Goal: Entertainment & Leisure: Consume media (video, audio)

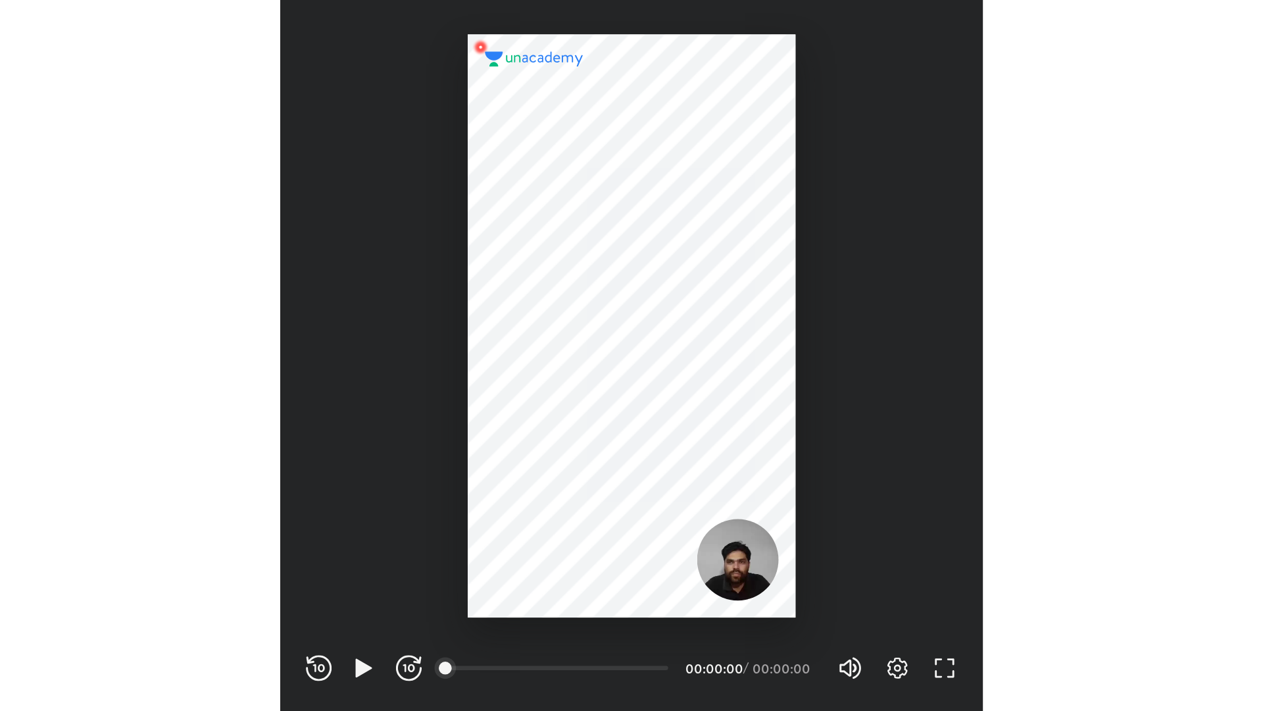
scroll to position [436, 432]
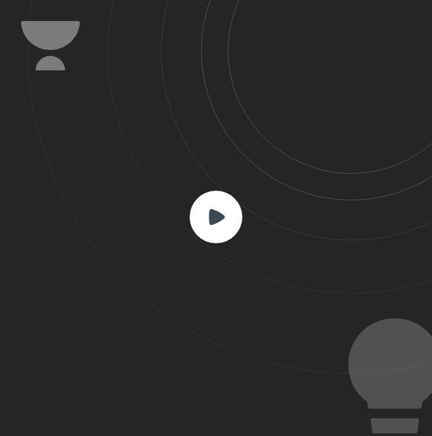
click at [213, 215] on icon at bounding box center [217, 217] width 16 height 16
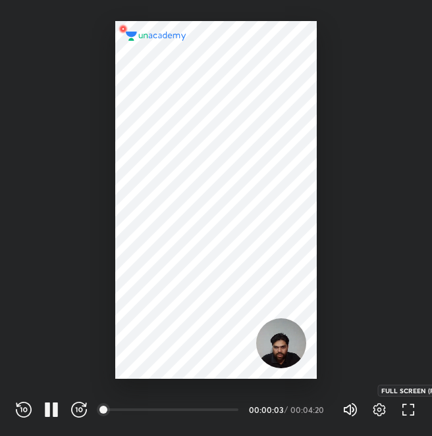
click at [409, 409] on icon "button" at bounding box center [408, 410] width 16 height 16
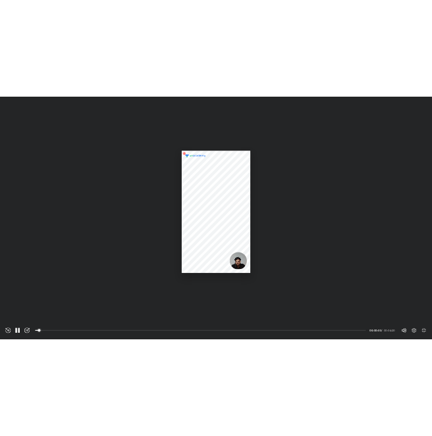
scroll to position [711, 1263]
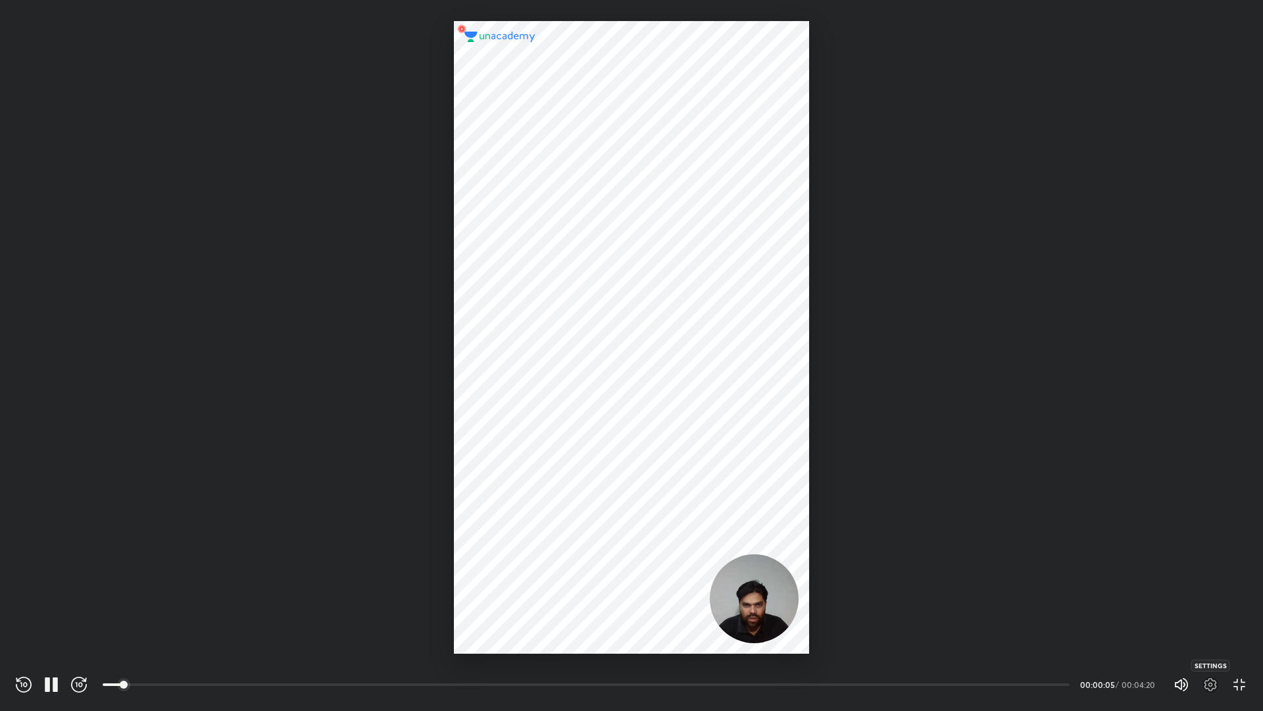
click at [431, 436] on icon "button" at bounding box center [1211, 684] width 16 height 16
click at [431, 436] on h4 "1x" at bounding box center [1187, 610] width 9 height 14
click at [431, 436] on h4 "2x" at bounding box center [1128, 632] width 157 height 14
click at [431, 436] on div at bounding box center [631, 355] width 1263 height 711
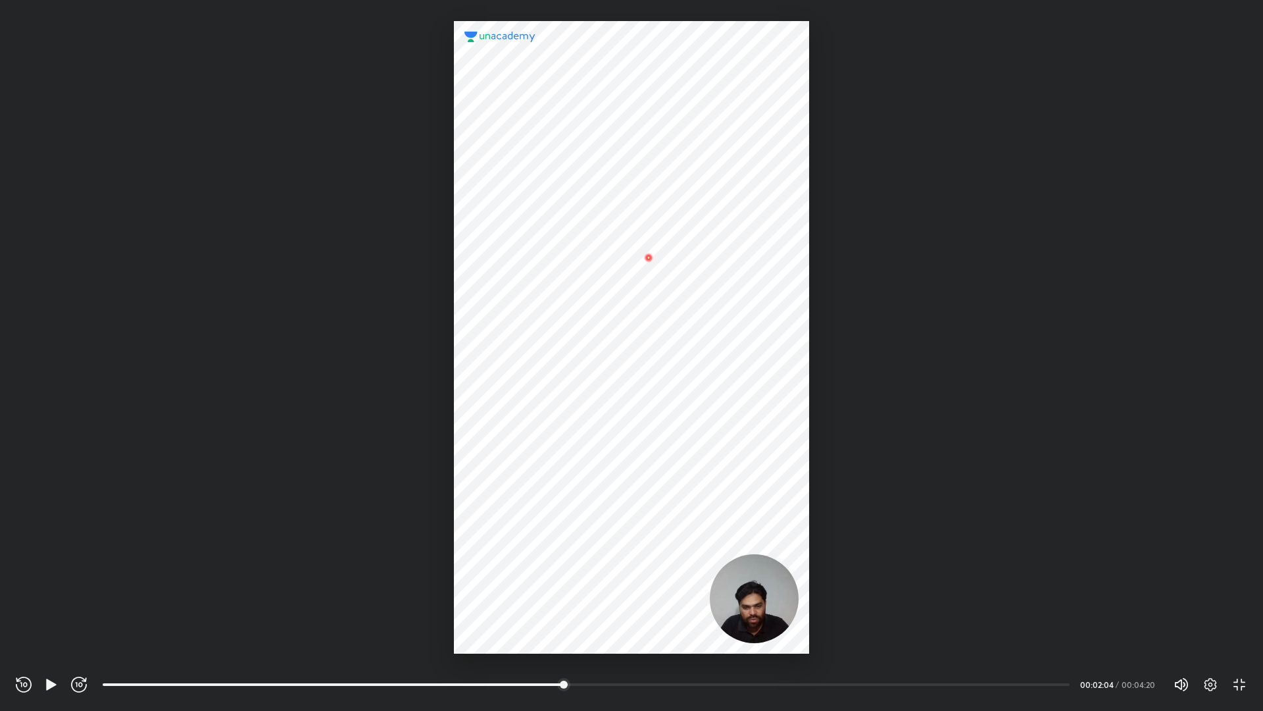
click at [431, 436] on div "Volume (M) 100% Settings EXIT FULL SCREEN (F)" at bounding box center [1211, 684] width 74 height 20
click at [431, 436] on icon "button" at bounding box center [1240, 684] width 16 height 16
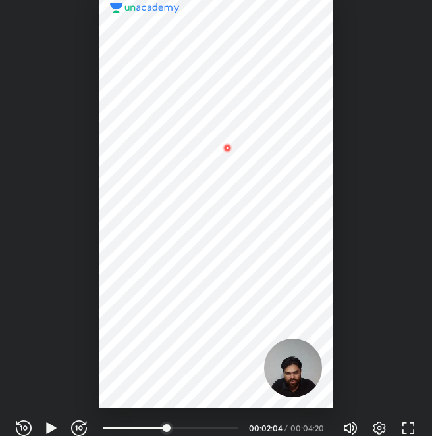
scroll to position [436, 432]
